Goal: Information Seeking & Learning: Learn about a topic

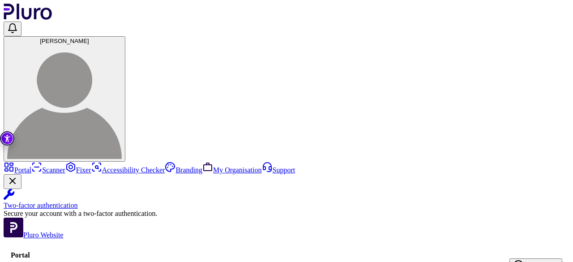
click at [31, 166] on link "Scanner" at bounding box center [48, 170] width 34 height 8
click at [91, 166] on link "Accessibility Checker" at bounding box center [128, 170] width 74 height 8
click at [31, 166] on link "Scanner" at bounding box center [48, 170] width 34 height 8
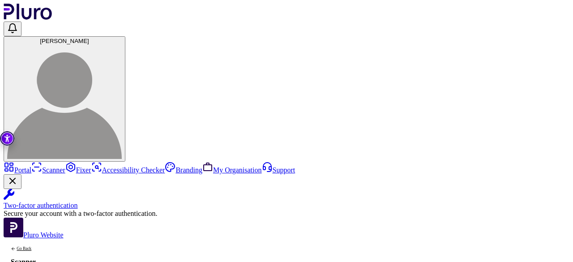
type input "*"
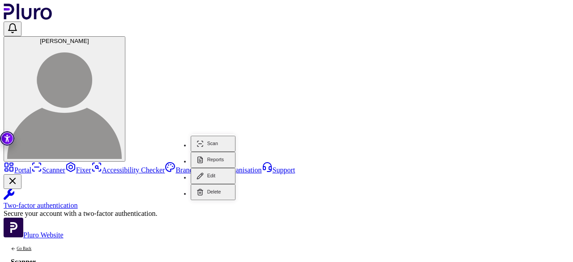
click at [217, 152] on button "Reports" at bounding box center [213, 160] width 45 height 16
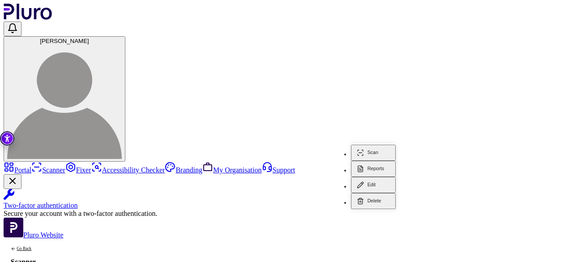
click at [381, 161] on button "Reports" at bounding box center [373, 169] width 45 height 16
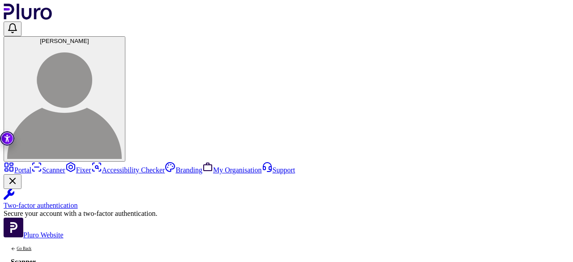
scroll to position [0, 12]
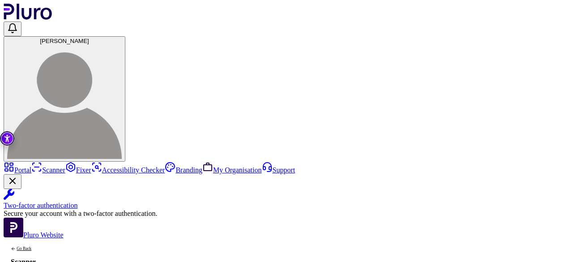
click at [31, 166] on link "Scanner" at bounding box center [48, 170] width 34 height 8
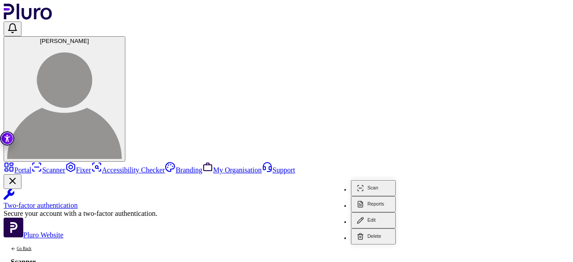
click at [368, 196] on button "Reports" at bounding box center [373, 204] width 45 height 16
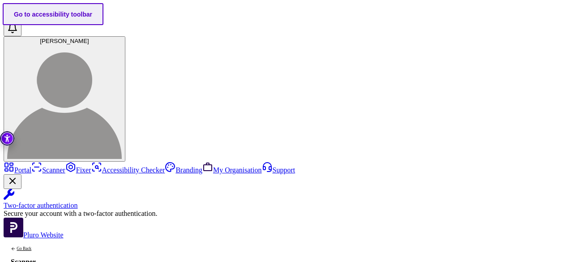
scroll to position [761, 0]
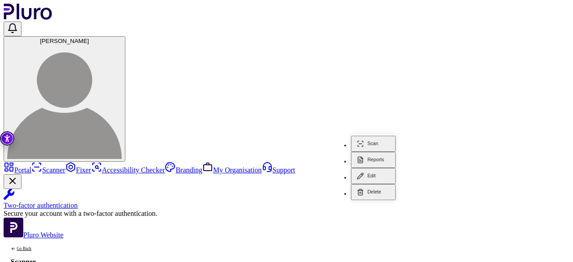
click at [379, 152] on button "Reports" at bounding box center [373, 160] width 45 height 16
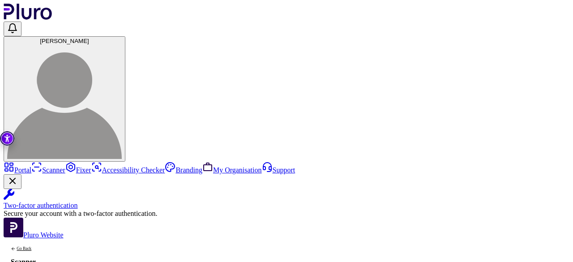
scroll to position [9, 0]
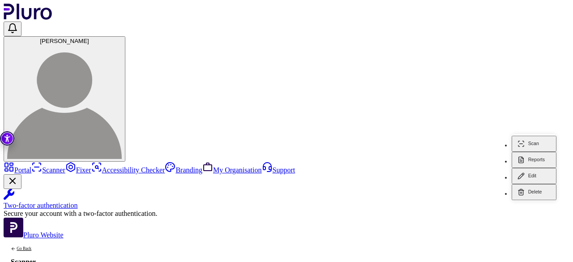
click at [524, 156] on icon "Reports" at bounding box center [521, 159] width 7 height 7
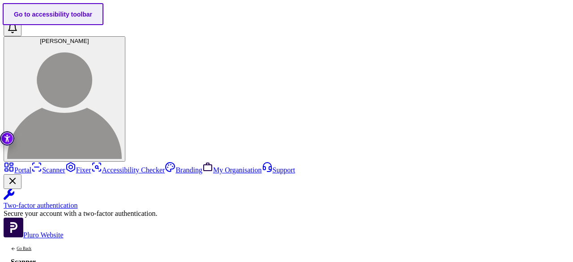
scroll to position [783, 0]
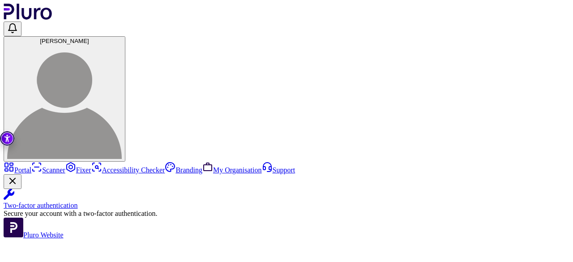
scroll to position [9, 0]
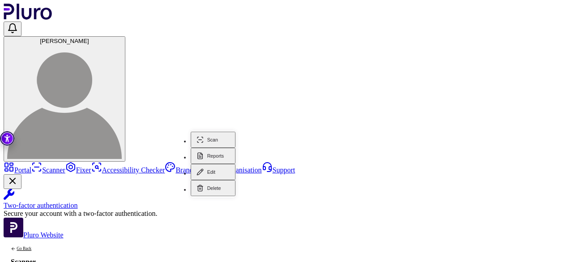
click at [208, 164] on button "Reports" at bounding box center [213, 156] width 45 height 16
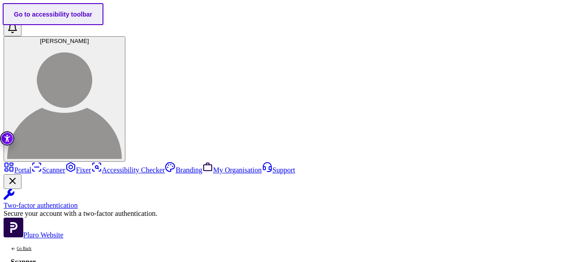
scroll to position [783, 0]
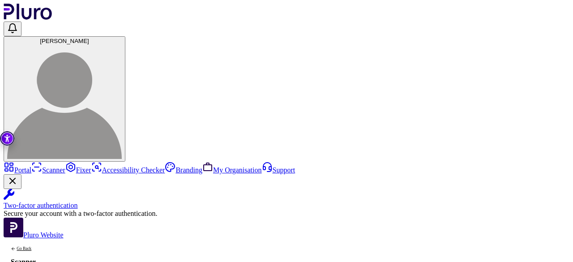
scroll to position [54, 0]
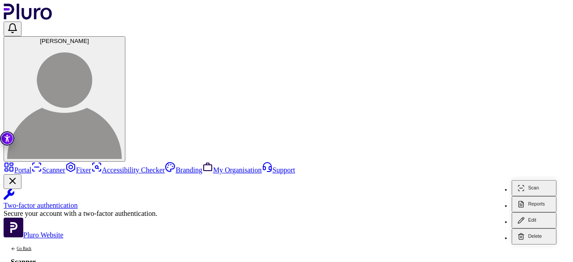
click at [542, 196] on button "Reports" at bounding box center [534, 204] width 45 height 16
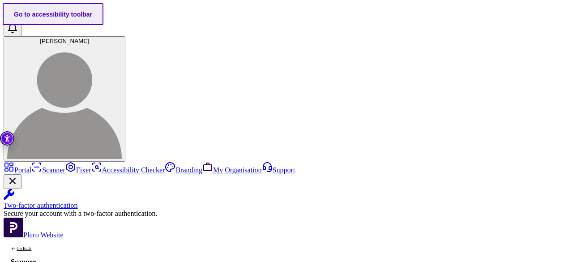
scroll to position [761, 0]
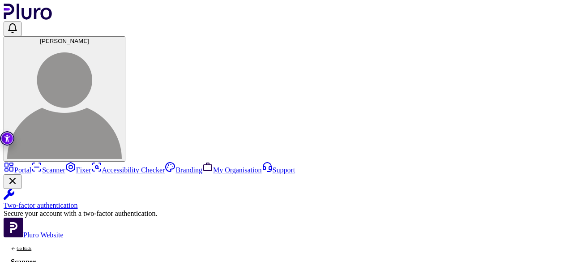
scroll to position [0, 0]
